Goal: Information Seeking & Learning: Understand process/instructions

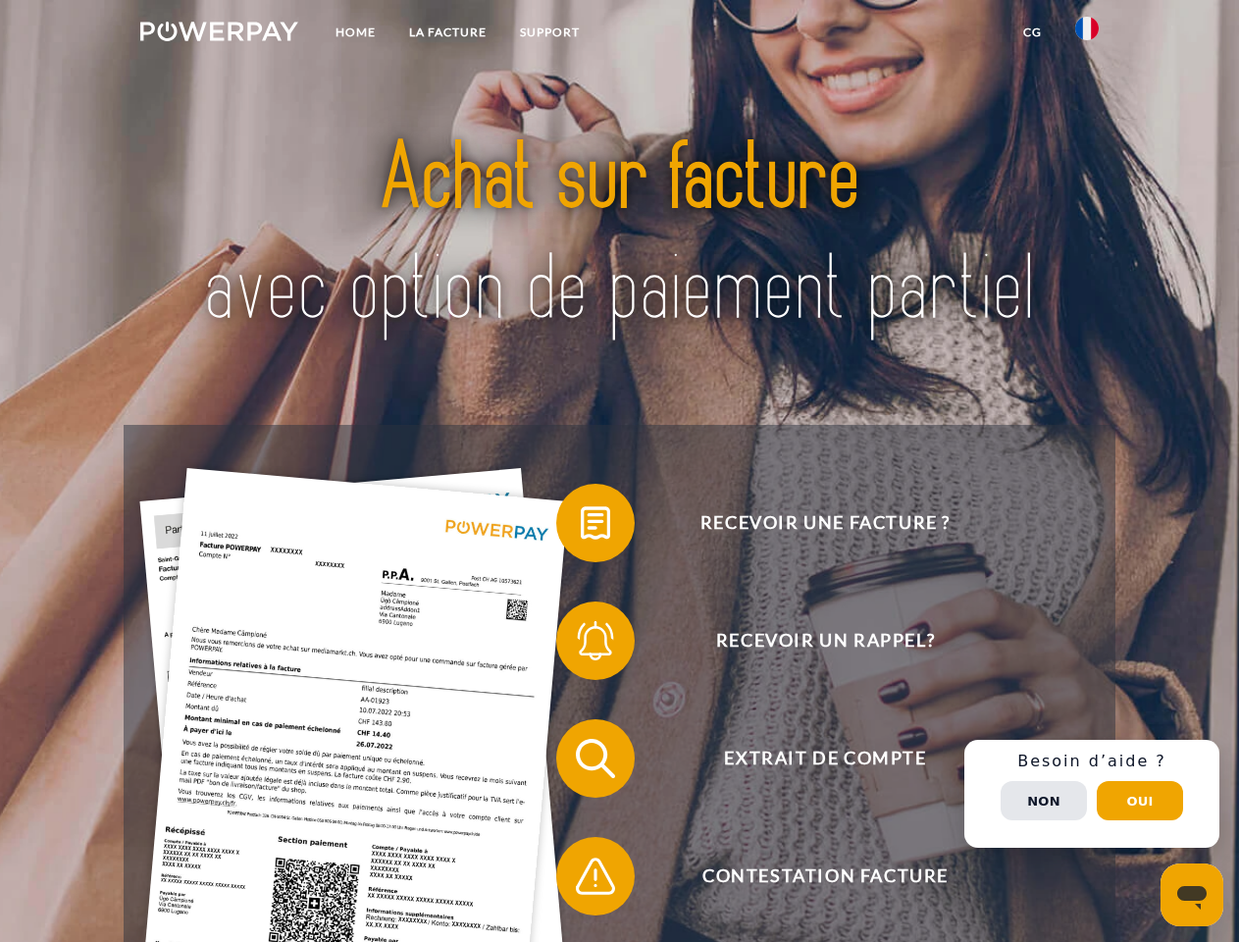
click at [219, 34] on img at bounding box center [219, 32] width 158 height 20
click at [1087, 34] on img at bounding box center [1087, 29] width 24 height 24
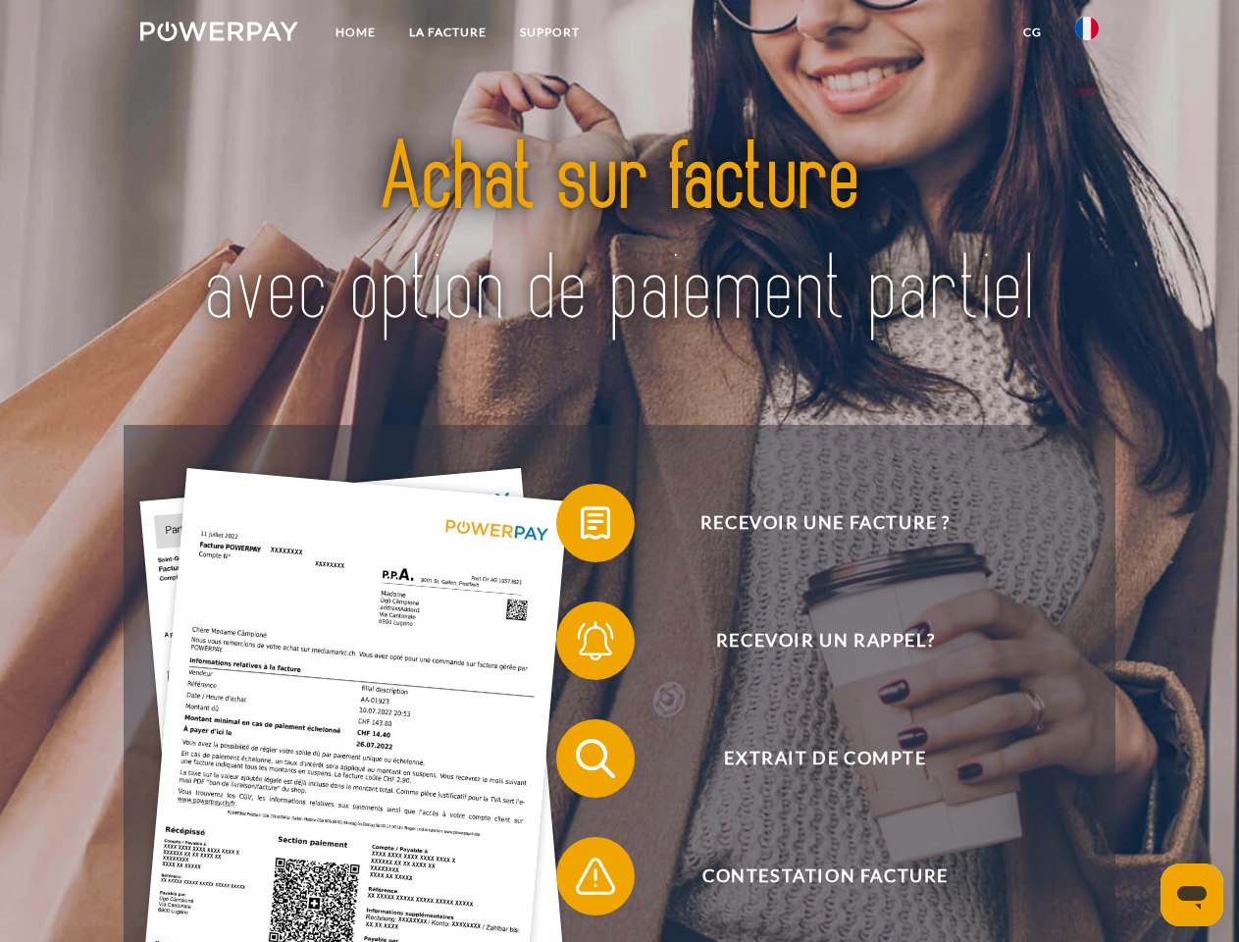
click at [1032, 32] on link "CG" at bounding box center [1033, 32] width 52 height 35
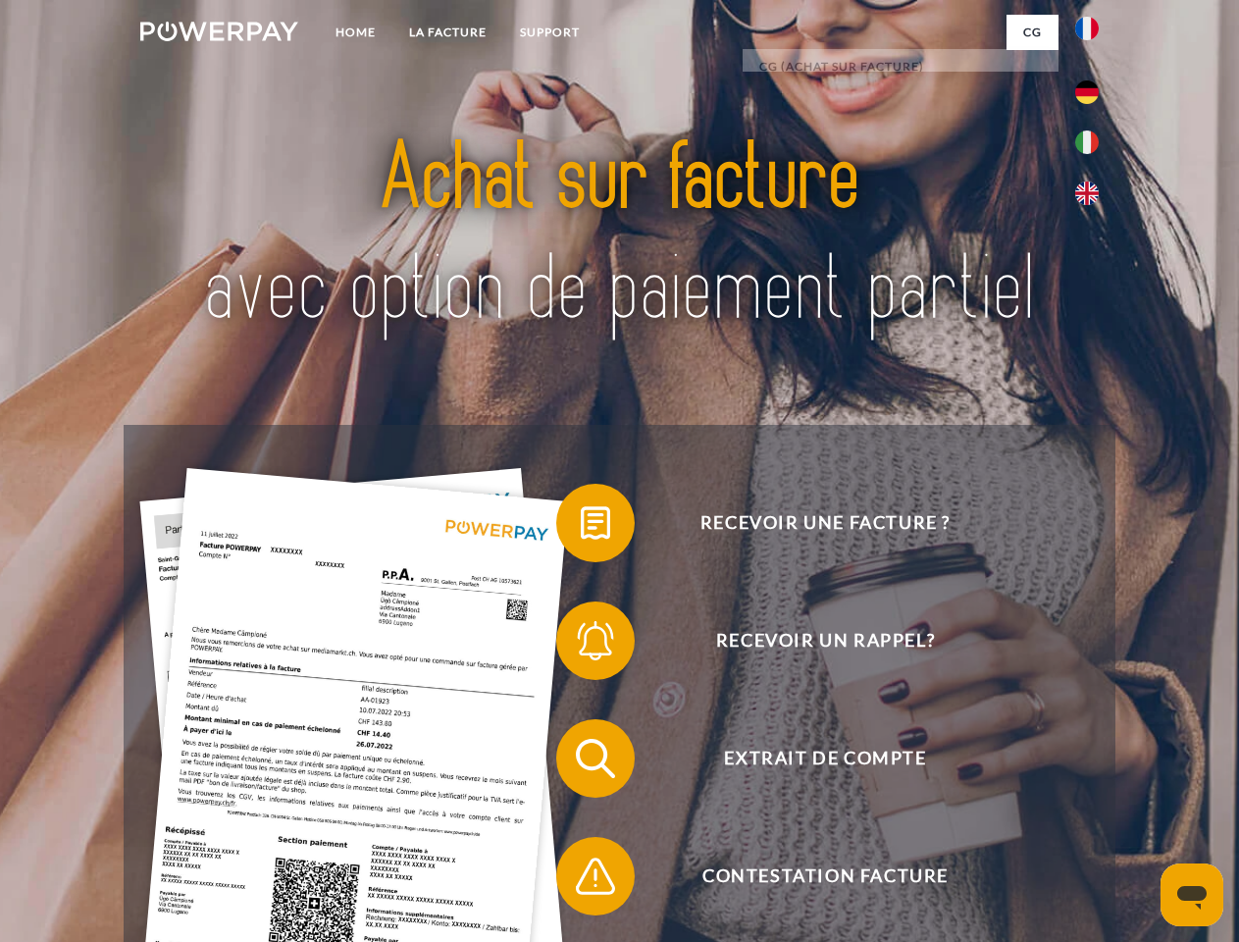
click at [581, 527] on span at bounding box center [566, 523] width 98 height 98
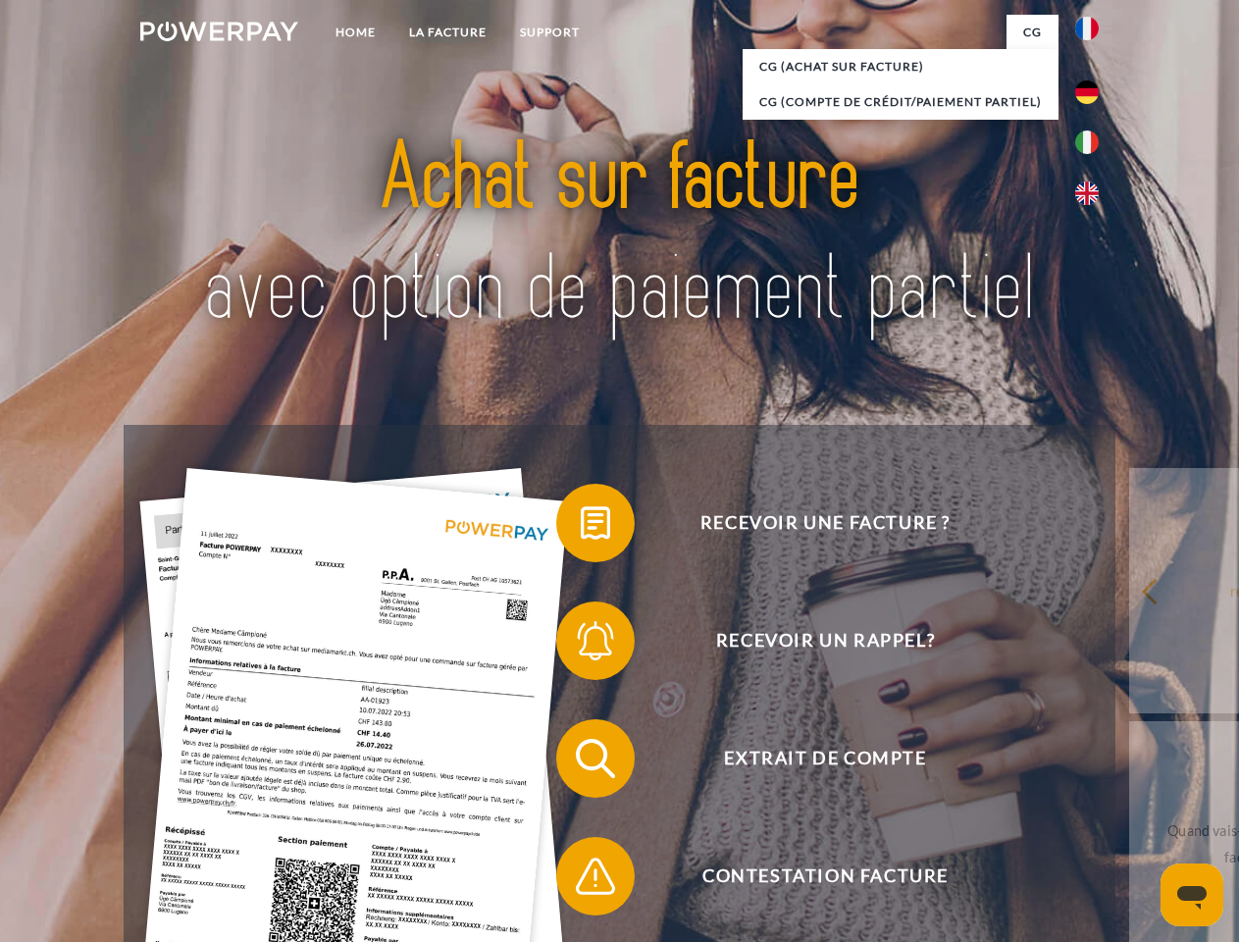
click at [581, 645] on span at bounding box center [566, 641] width 98 height 98
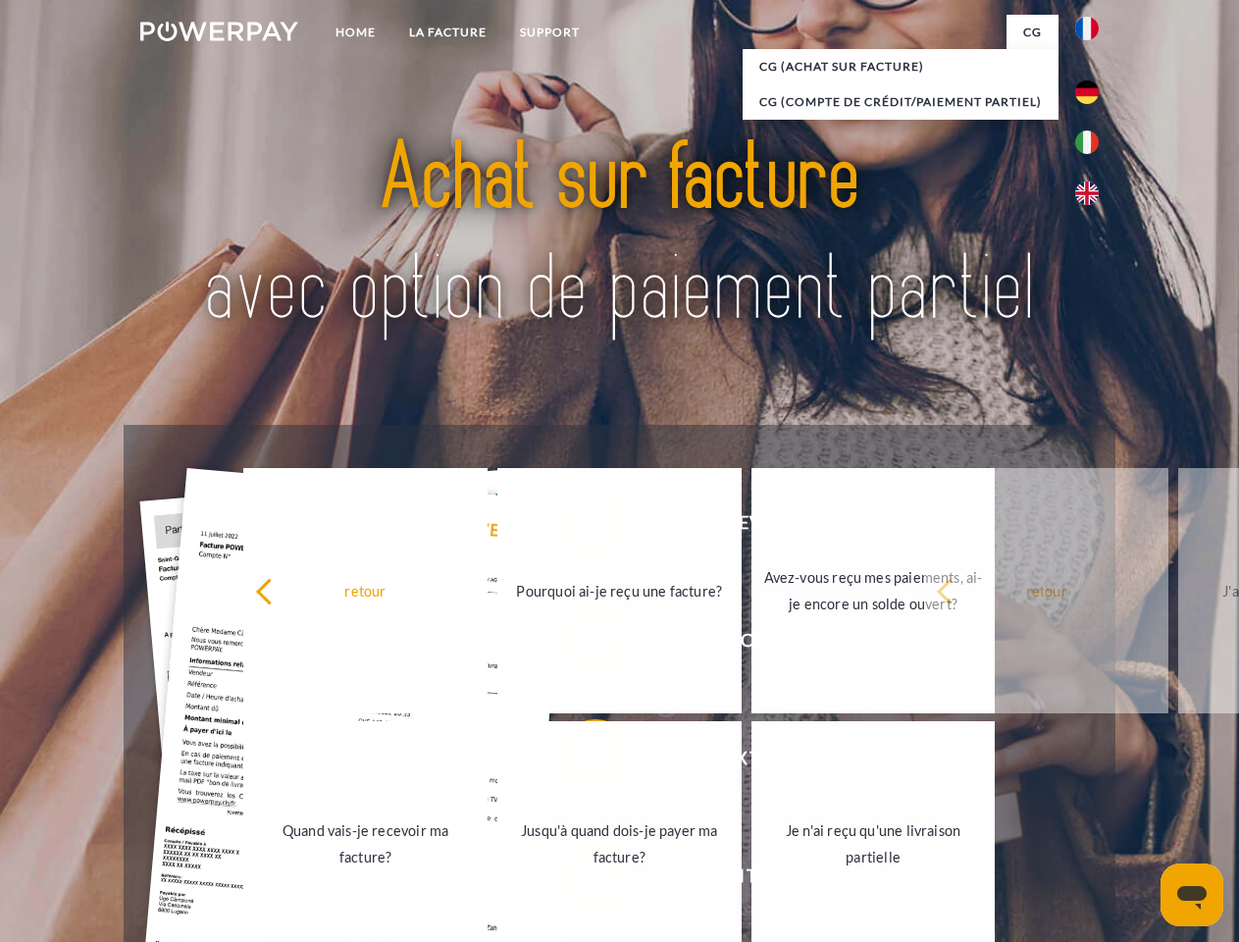
click at [581, 762] on link "Jusqu'à quand dois-je payer ma facture?" at bounding box center [619, 843] width 244 height 245
click at [581, 880] on div "retour Pourquoi ai-je reçu une facture? Avez-vous reçu mes paiements, ai-je enc…" at bounding box center [620, 717] width 793 height 506
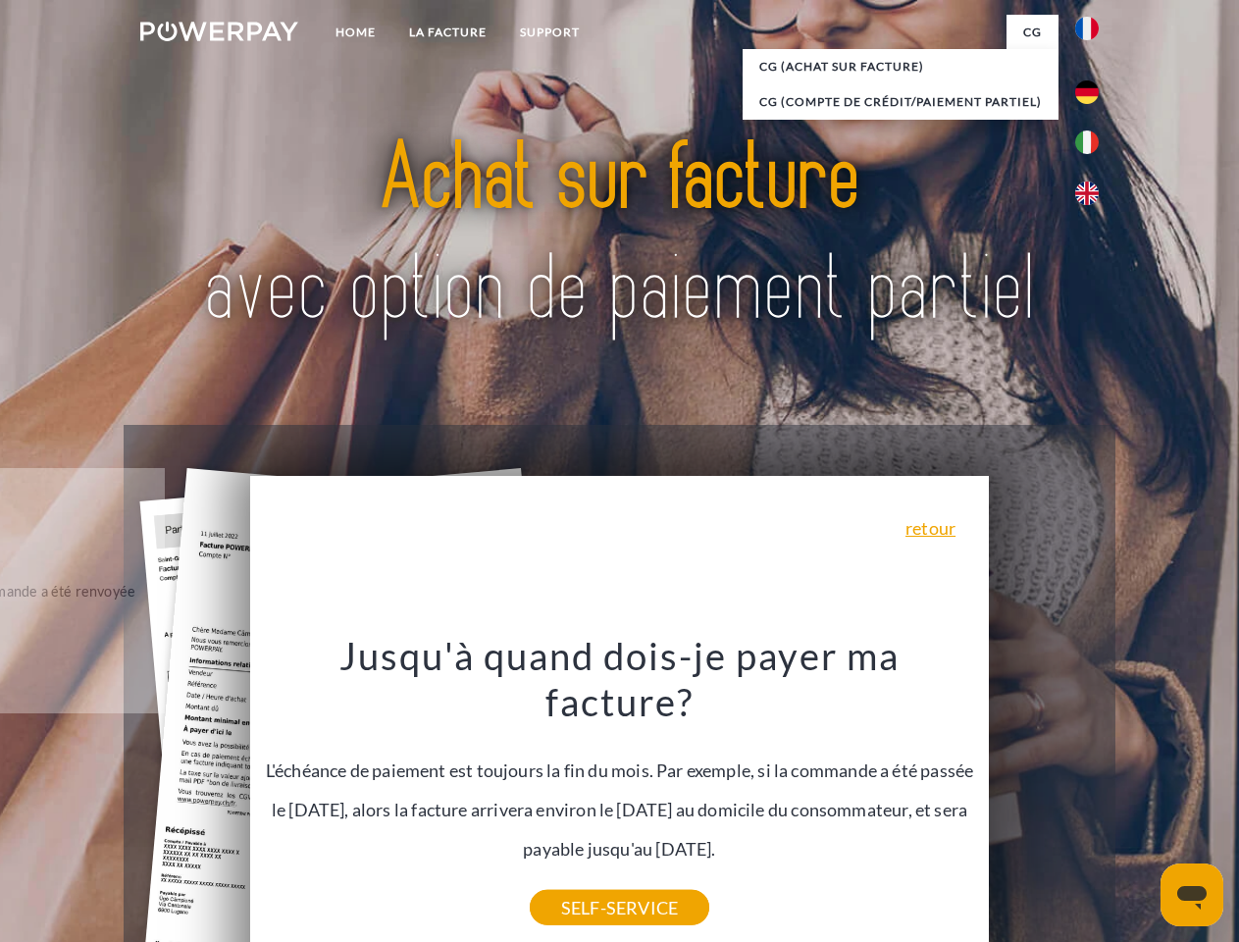
click at [1044, 798] on span "Extrait de compte" at bounding box center [825, 758] width 481 height 78
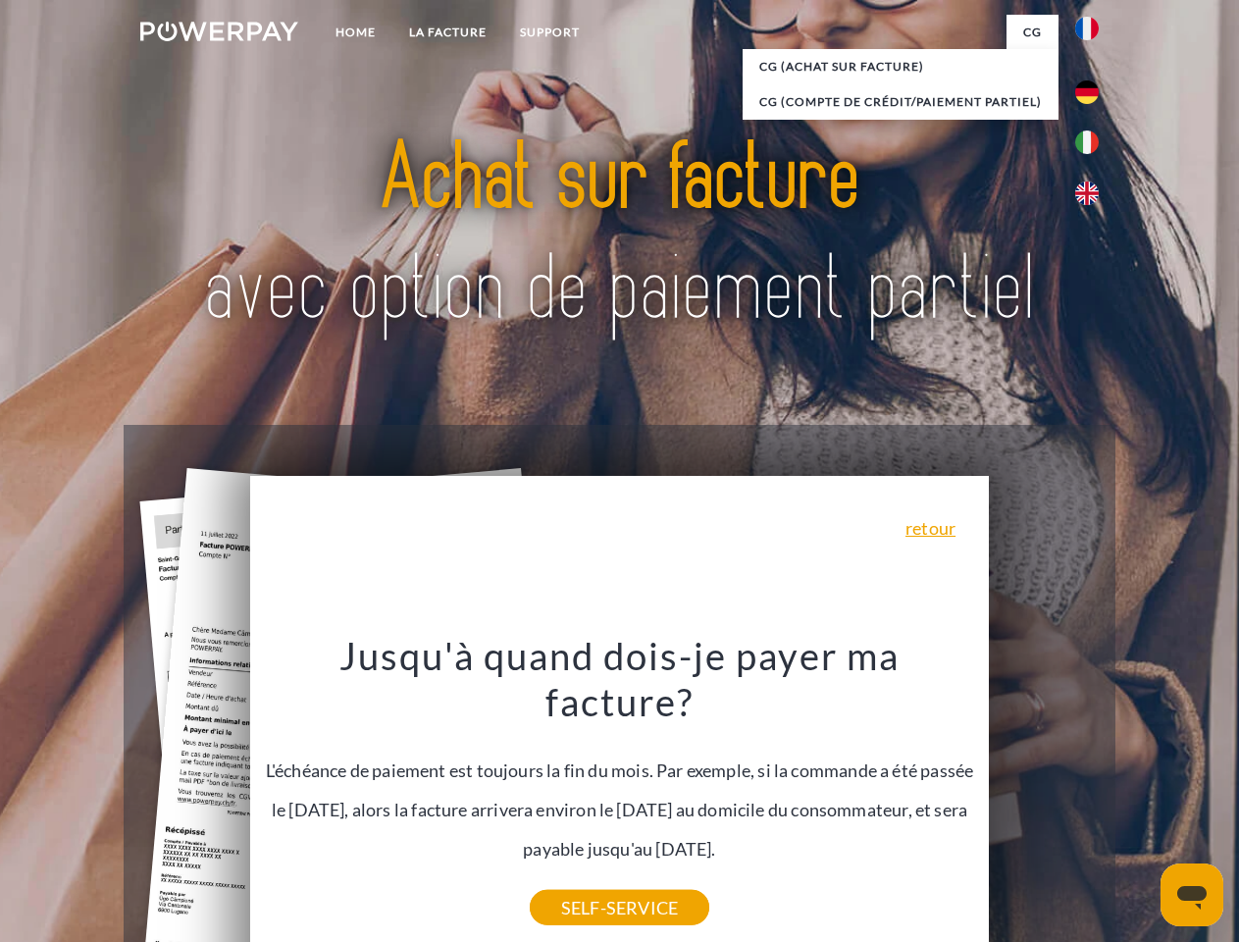
click at [1140, 801] on header "Home LA FACTURE Support" at bounding box center [619, 677] width 1239 height 1355
